Goal: Navigation & Orientation: Understand site structure

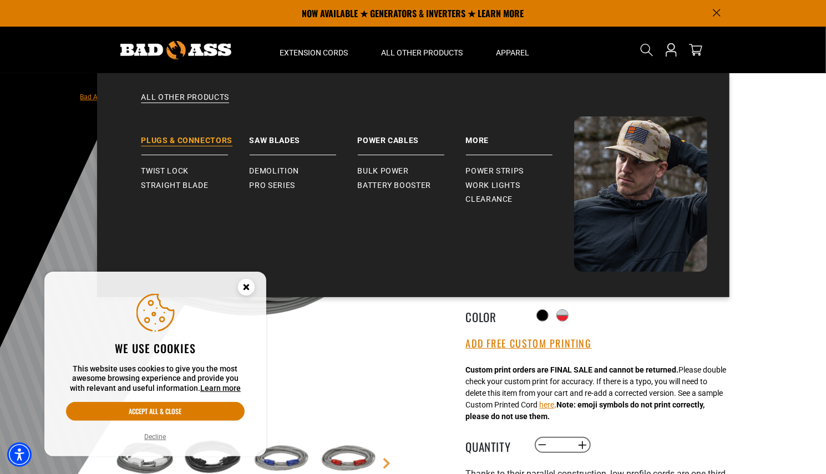
click at [202, 146] on link "Plugs & Connectors" at bounding box center [195, 135] width 108 height 39
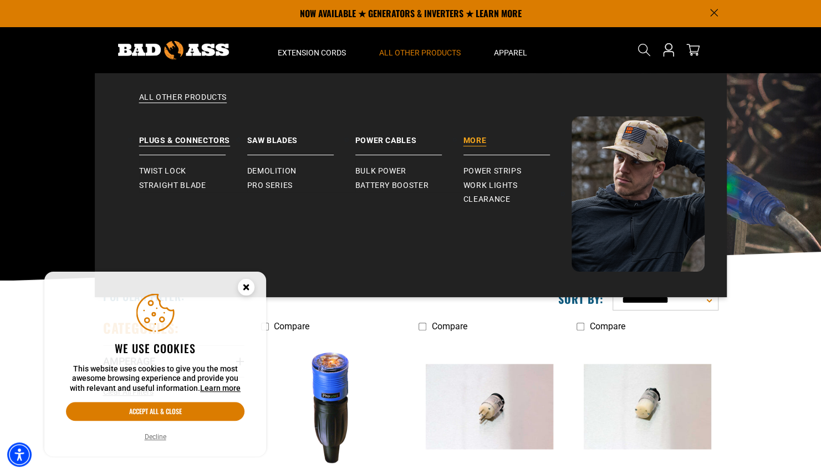
click at [477, 145] on link "More" at bounding box center [518, 135] width 108 height 39
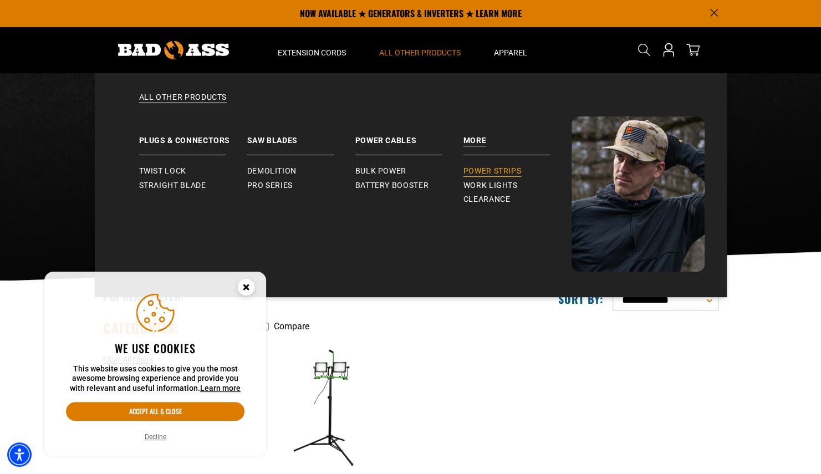
click at [481, 167] on span "Power Strips" at bounding box center [493, 171] width 58 height 10
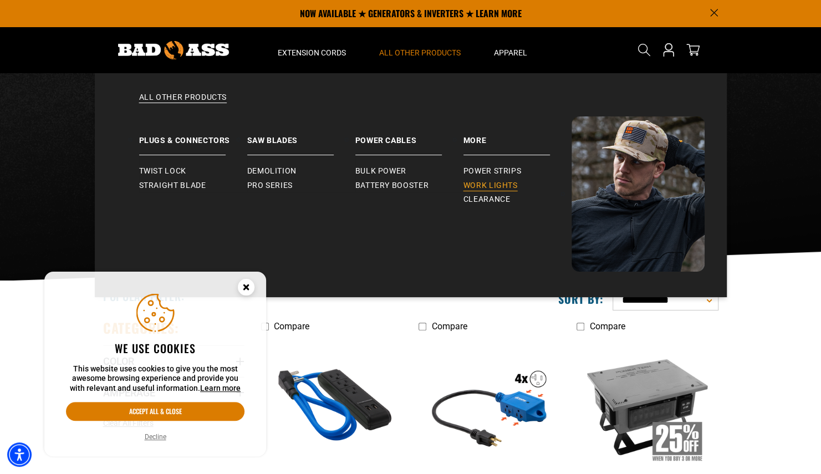
click at [493, 185] on span "Work Lights" at bounding box center [491, 186] width 54 height 10
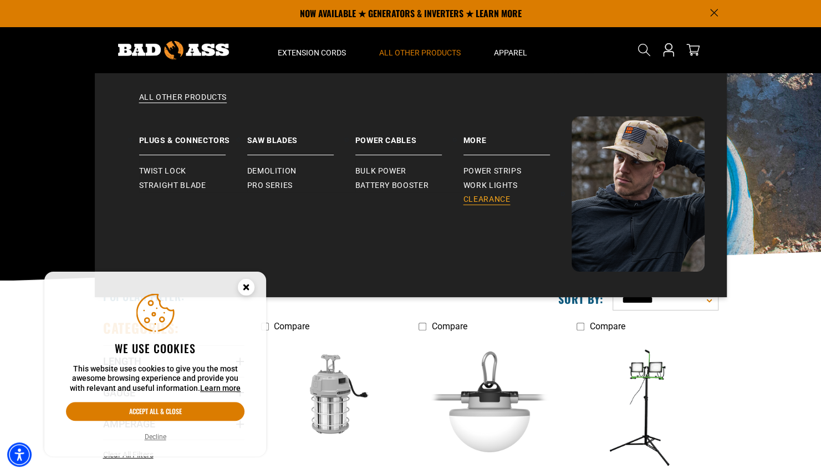
click at [488, 197] on span "Clearance" at bounding box center [487, 200] width 47 height 10
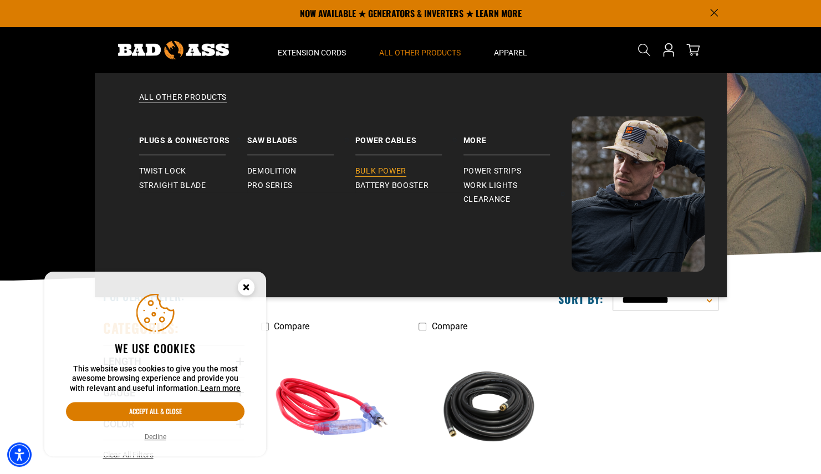
click at [389, 174] on span "Bulk Power" at bounding box center [380, 171] width 51 height 10
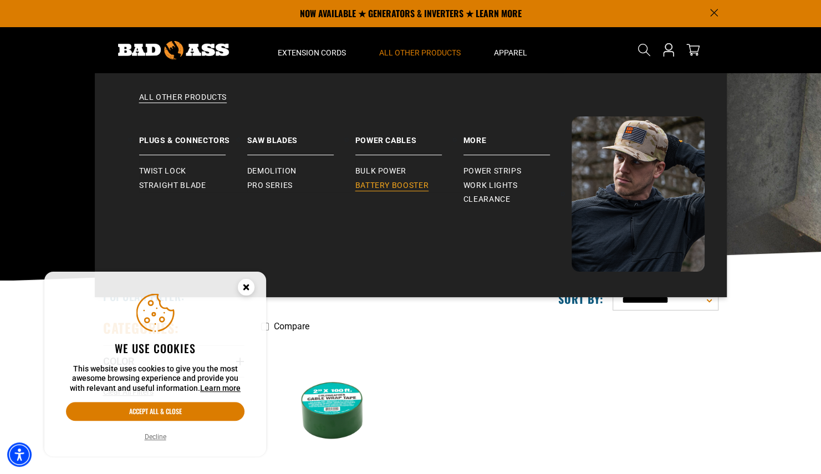
click at [400, 182] on span "Battery Booster" at bounding box center [392, 186] width 74 height 10
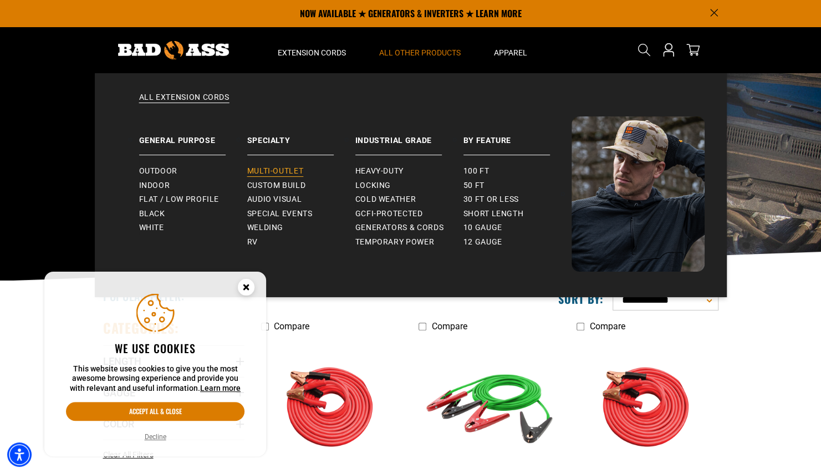
click at [288, 166] on span "Multi-Outlet" at bounding box center [275, 171] width 57 height 10
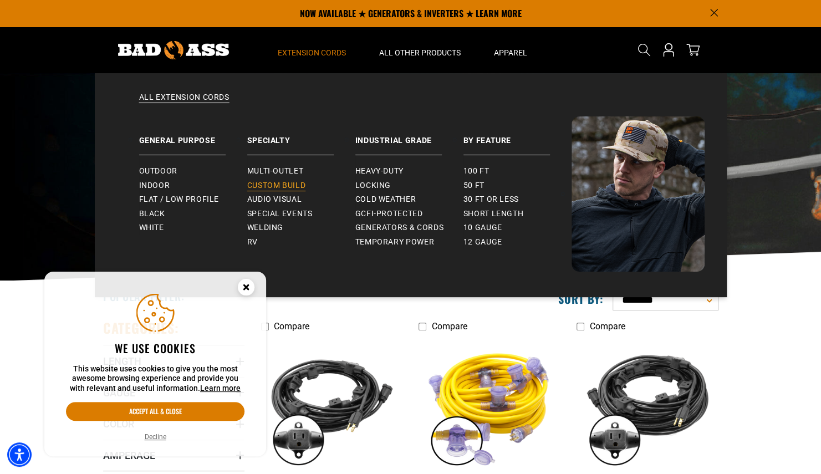
click at [295, 182] on span "Custom Build" at bounding box center [276, 186] width 59 height 10
click at [281, 203] on span "Audio Visual" at bounding box center [274, 200] width 55 height 10
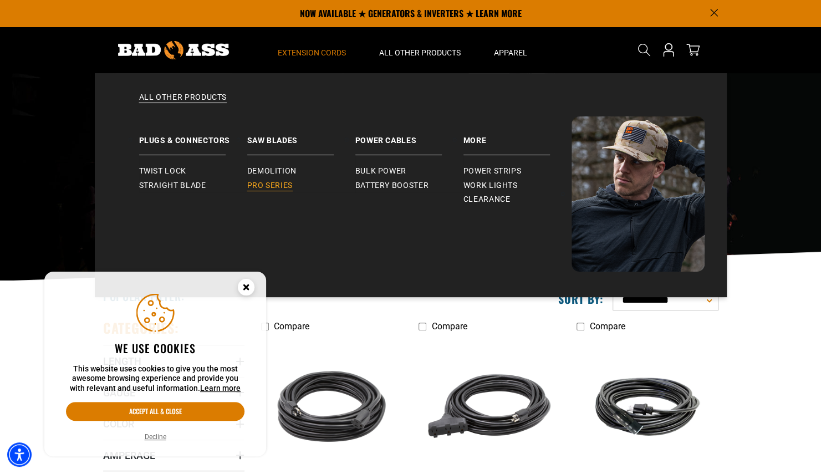
click at [281, 181] on span "Pro Series" at bounding box center [269, 186] width 45 height 10
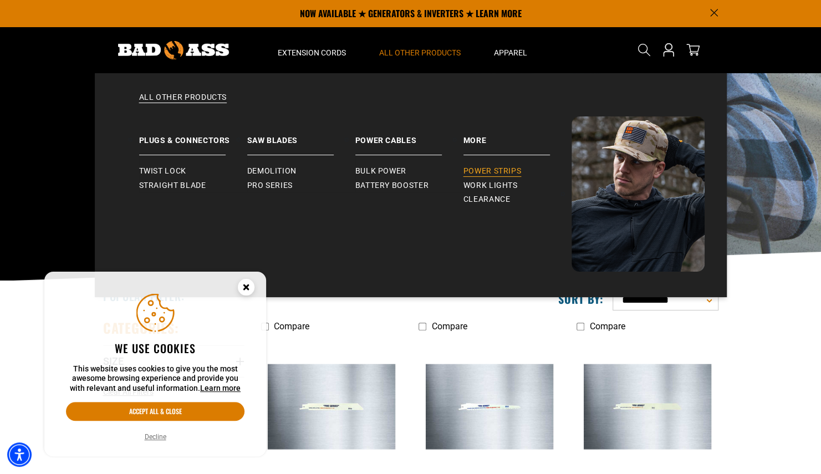
click at [482, 173] on span "Power Strips" at bounding box center [493, 171] width 58 height 10
